Goal: Book appointment/travel/reservation

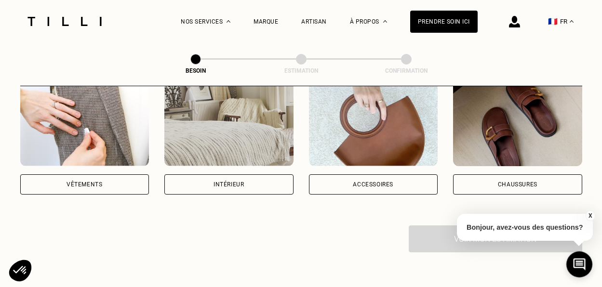
scroll to position [210, 0]
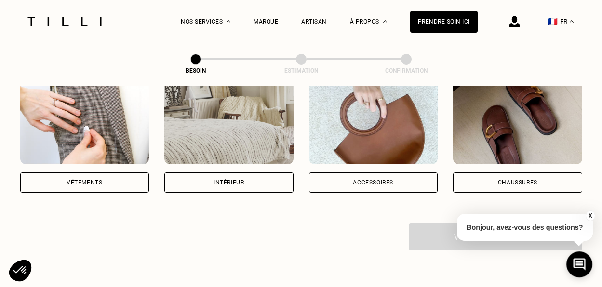
click at [78, 180] on div "Vêtements" at bounding box center [85, 183] width 36 height 6
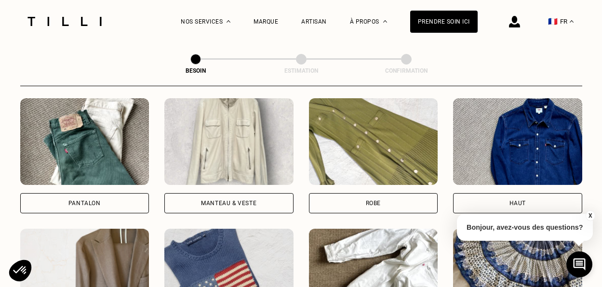
scroll to position [448, 0]
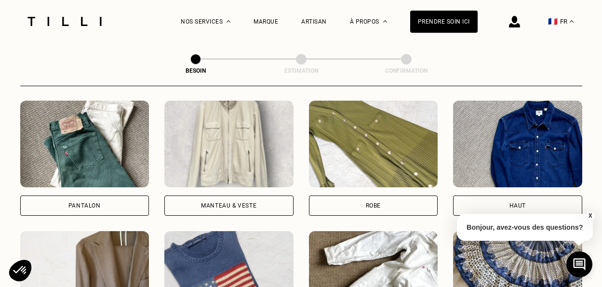
click at [240, 203] on div "Manteau & Veste" at bounding box center [228, 206] width 55 height 6
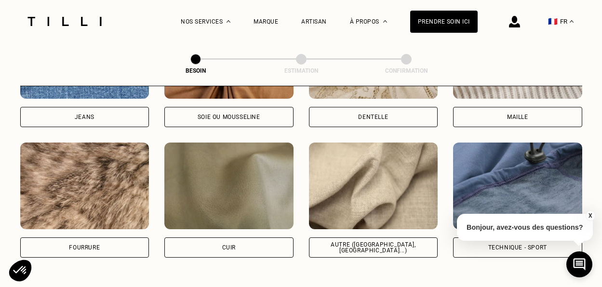
scroll to position [1132, 0]
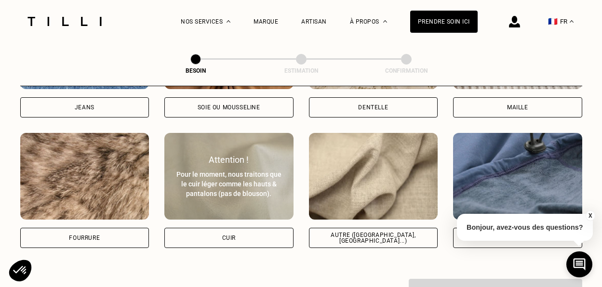
click at [260, 229] on div "Cuir" at bounding box center [228, 238] width 129 height 20
select select "FR"
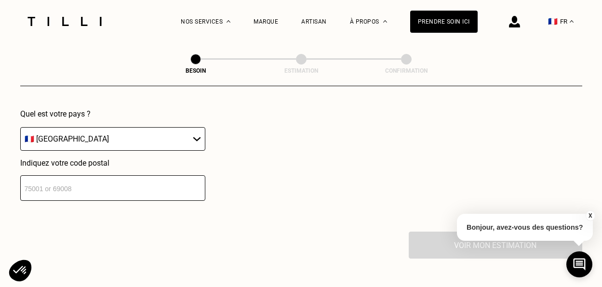
scroll to position [1421, 0]
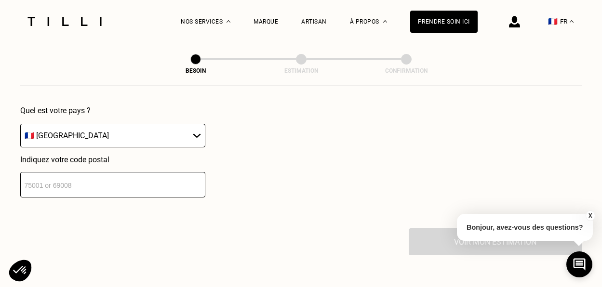
click at [185, 176] on input "number" at bounding box center [112, 185] width 185 height 26
type input "92100"
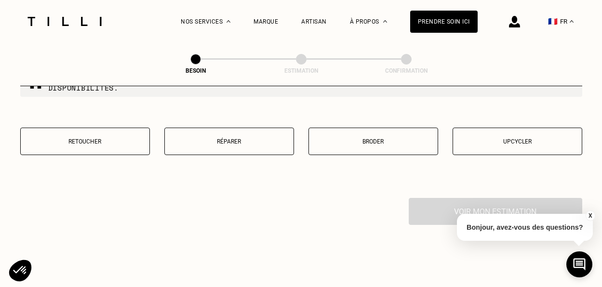
scroll to position [1697, 0]
click at [228, 138] on p "Réparer" at bounding box center [229, 141] width 119 height 7
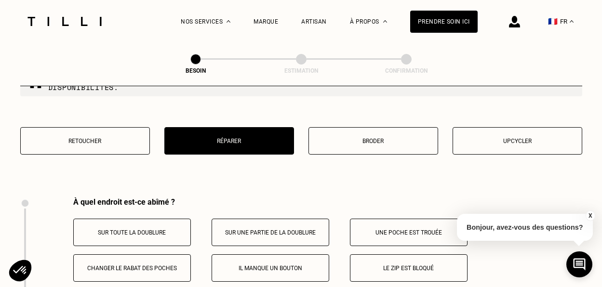
scroll to position [1663, 0]
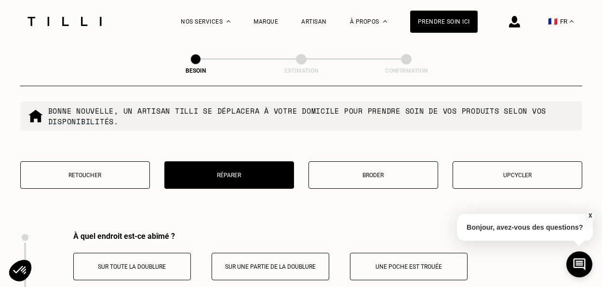
click at [80, 172] on p "Retoucher" at bounding box center [85, 175] width 119 height 7
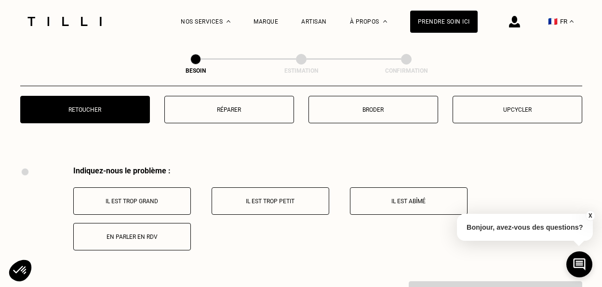
scroll to position [1696, 0]
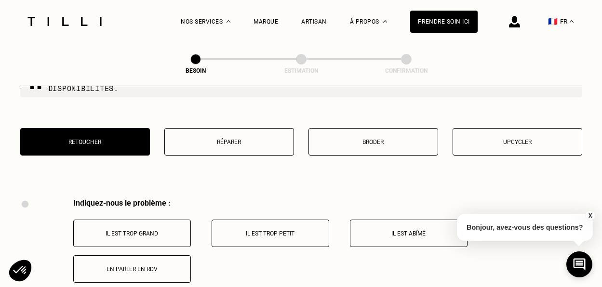
click at [221, 139] on p "Réparer" at bounding box center [229, 142] width 119 height 7
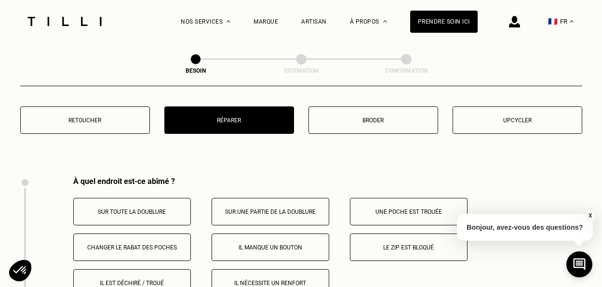
scroll to position [1704, 0]
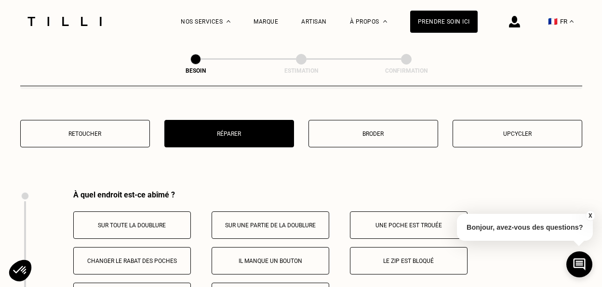
click at [522, 129] on button "Upcycler" at bounding box center [518, 133] width 130 height 27
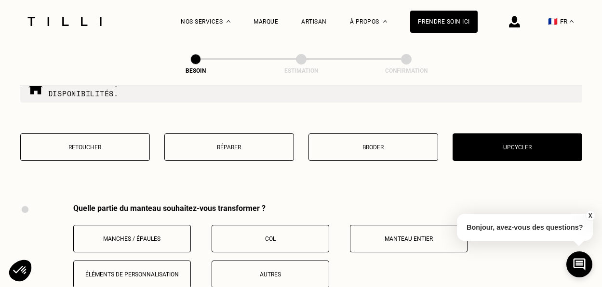
scroll to position [1689, 0]
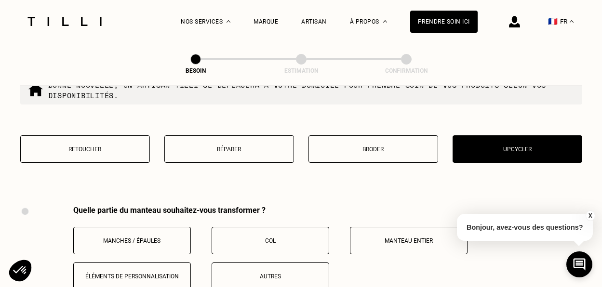
click at [399, 146] on p "Broder" at bounding box center [373, 149] width 119 height 7
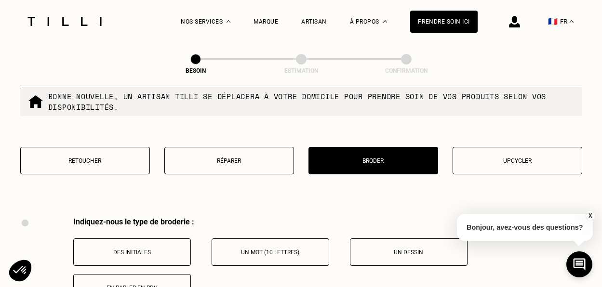
scroll to position [1668, 0]
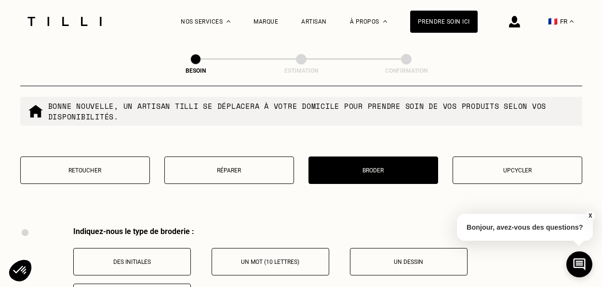
click at [228, 167] on p "Réparer" at bounding box center [229, 170] width 119 height 7
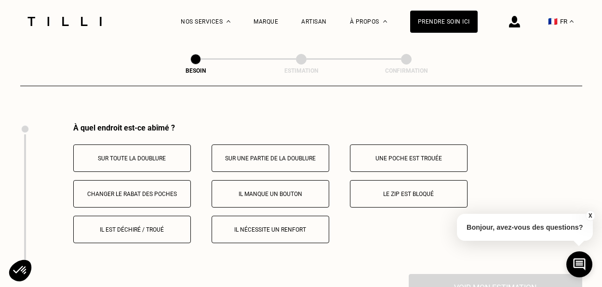
scroll to position [1777, 0]
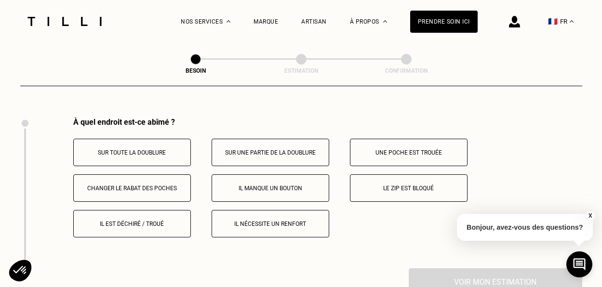
click at [146, 219] on button "Il est déchiré / troué" at bounding box center [132, 223] width 118 height 27
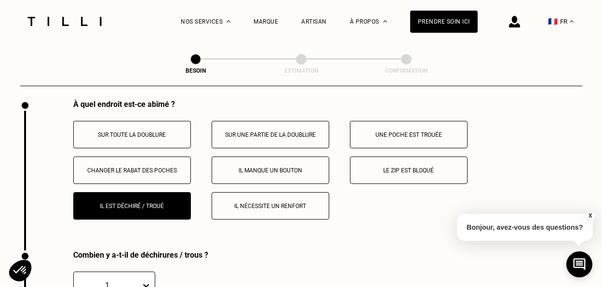
scroll to position [1764, 0]
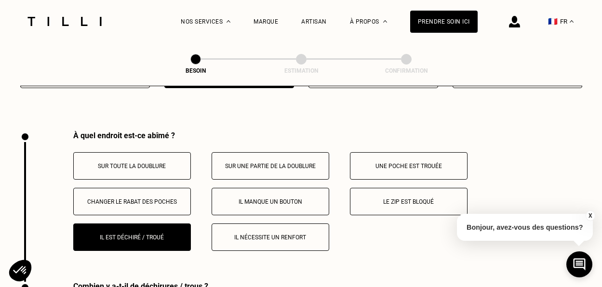
click at [158, 199] on p "Changer le rabat des poches" at bounding box center [132, 202] width 107 height 7
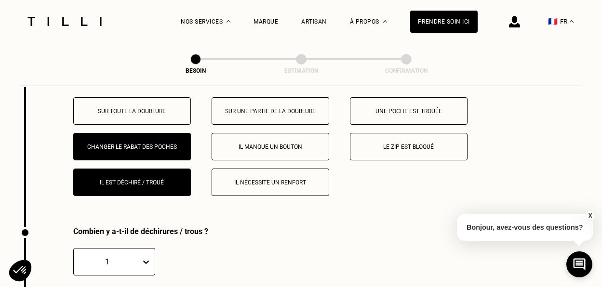
scroll to position [1784, 0]
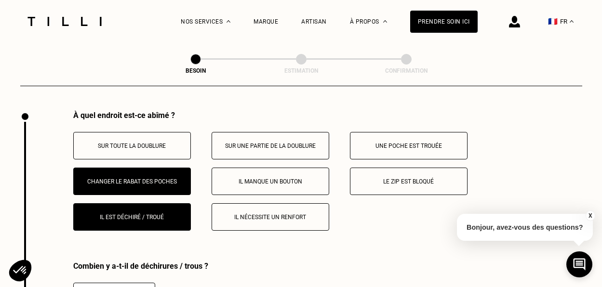
click at [158, 214] on p "Il est déchiré / troué" at bounding box center [132, 217] width 107 height 7
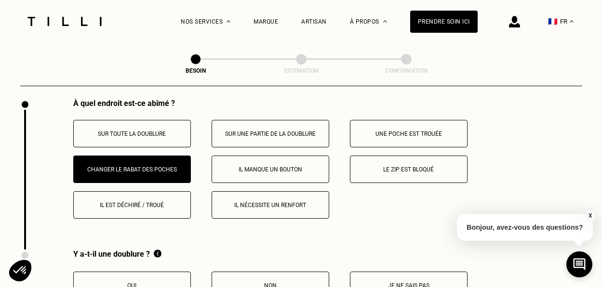
scroll to position [1795, 0]
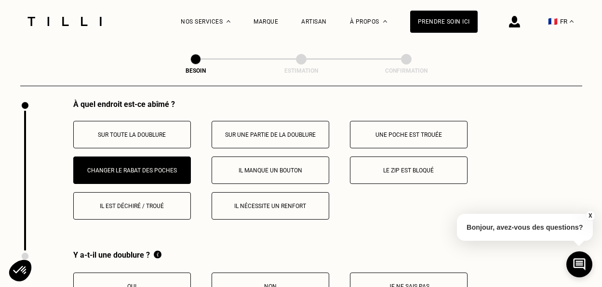
click at [393, 132] on p "Une poche est trouée" at bounding box center [408, 135] width 107 height 7
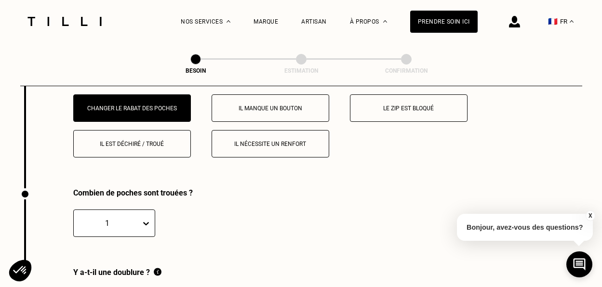
scroll to position [1849, 0]
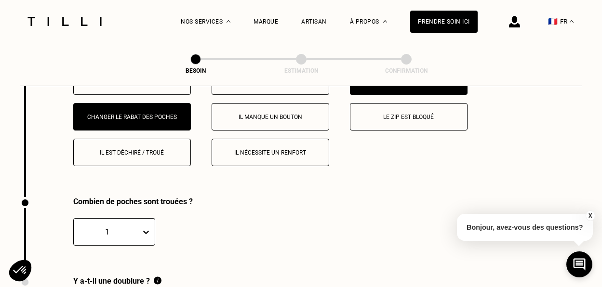
click at [154, 103] on button "Changer le rabat des poches" at bounding box center [132, 116] width 118 height 27
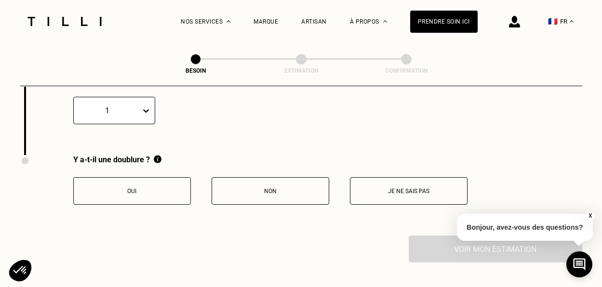
scroll to position [1971, 0]
click at [169, 187] on p "Oui" at bounding box center [132, 190] width 107 height 7
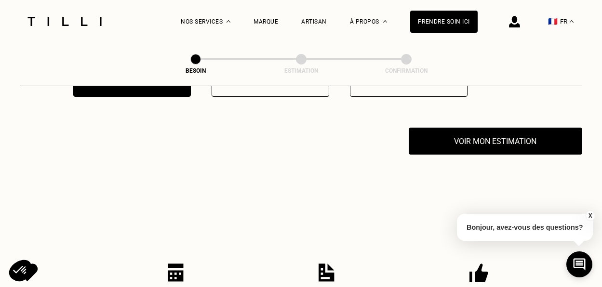
scroll to position [2092, 0]
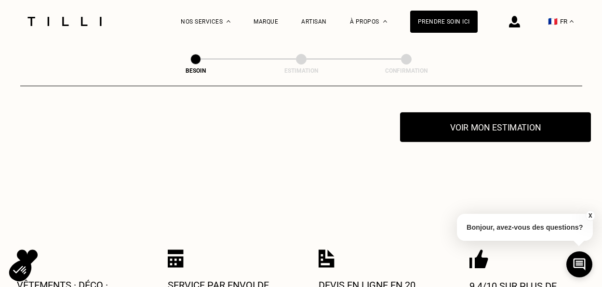
click at [501, 118] on button "Voir mon estimation" at bounding box center [495, 127] width 191 height 30
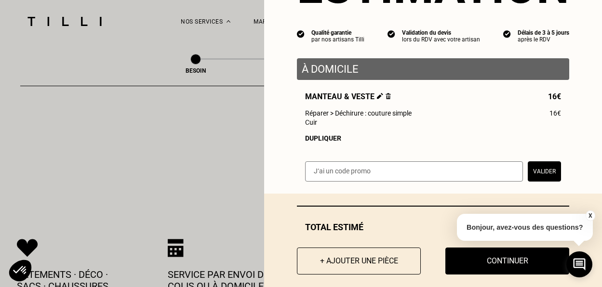
scroll to position [83, 0]
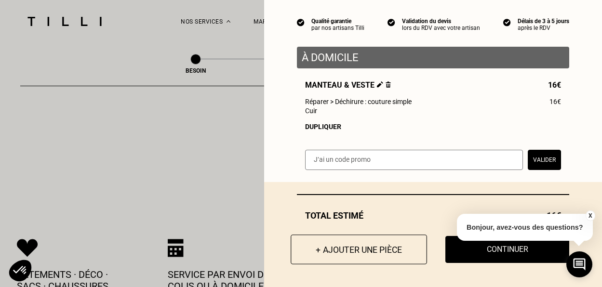
click at [351, 251] on button "+ Ajouter une pièce" at bounding box center [359, 250] width 136 height 30
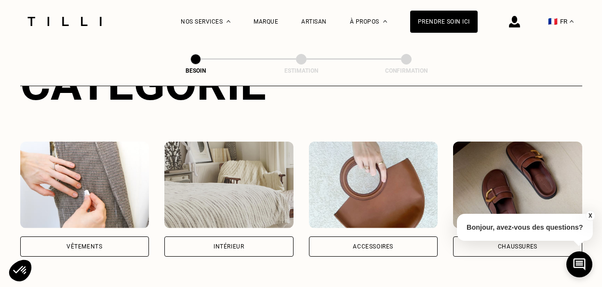
scroll to position [184, 0]
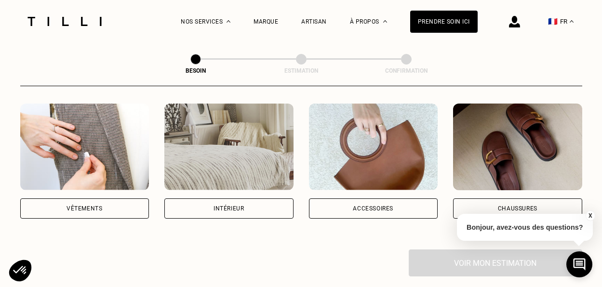
click at [111, 199] on div "Vêtements" at bounding box center [84, 209] width 129 height 20
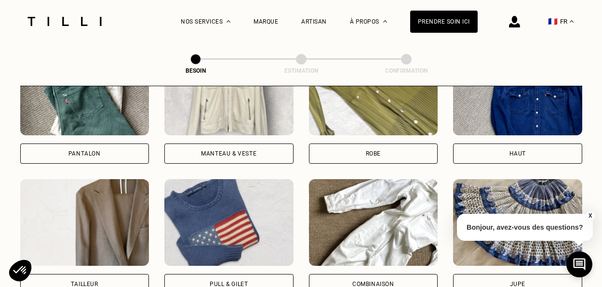
scroll to position [476, 0]
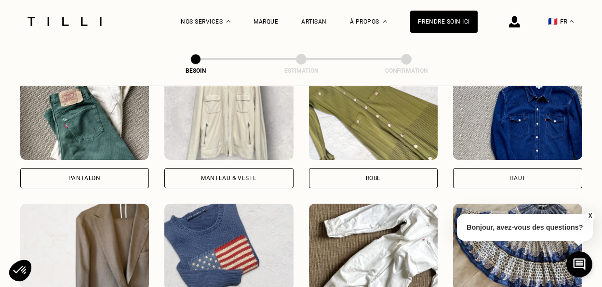
click at [391, 168] on div "Robe" at bounding box center [373, 178] width 129 height 20
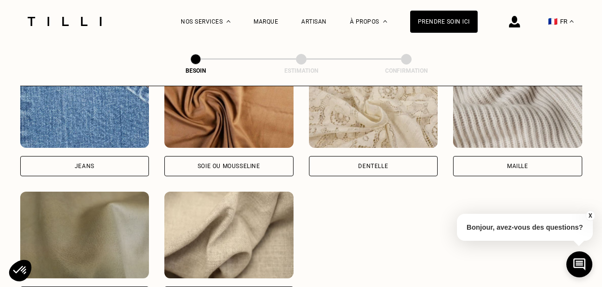
scroll to position [1076, 0]
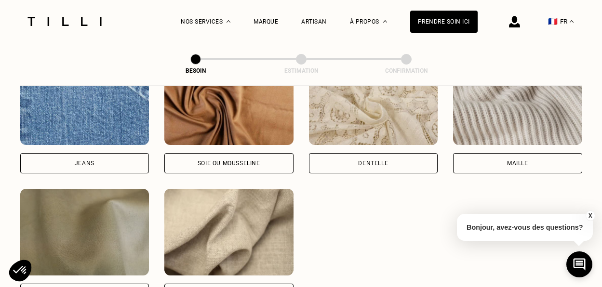
click at [513, 160] on div "Maille" at bounding box center [517, 163] width 21 height 6
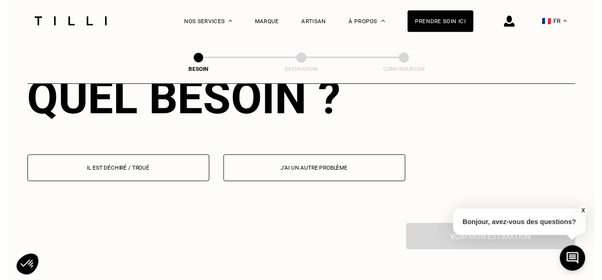
scroll to position [1370, 0]
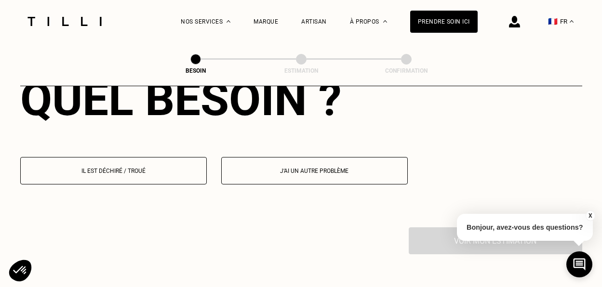
click at [131, 168] on p "Il est déchiré / troué" at bounding box center [114, 171] width 176 height 7
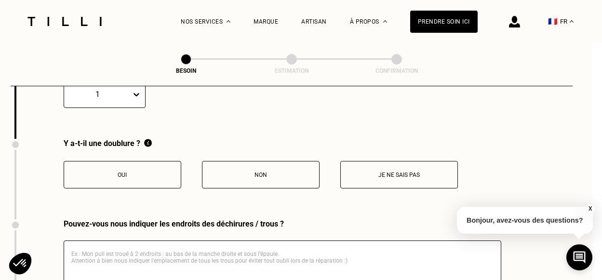
scroll to position [1547, 10]
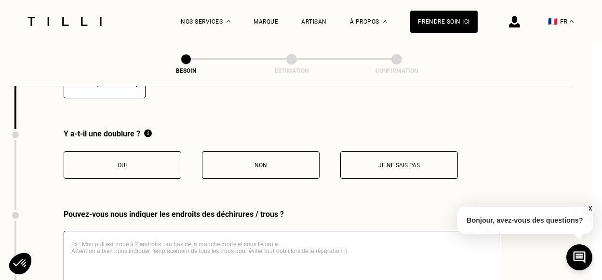
click at [279, 162] on p "Non" at bounding box center [260, 165] width 107 height 7
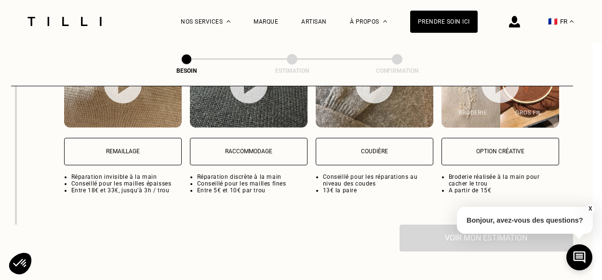
scroll to position [1885, 9]
